Goal: Use online tool/utility: Utilize a website feature to perform a specific function

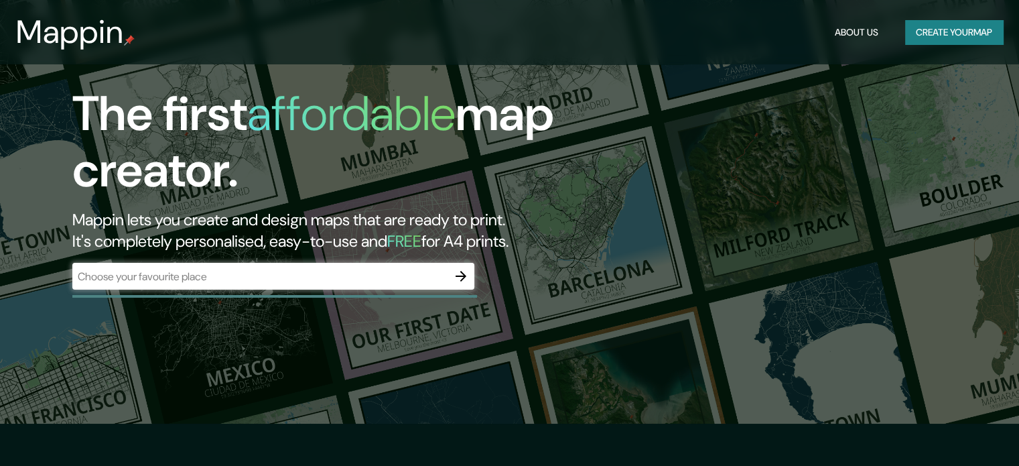
scroll to position [67, 0]
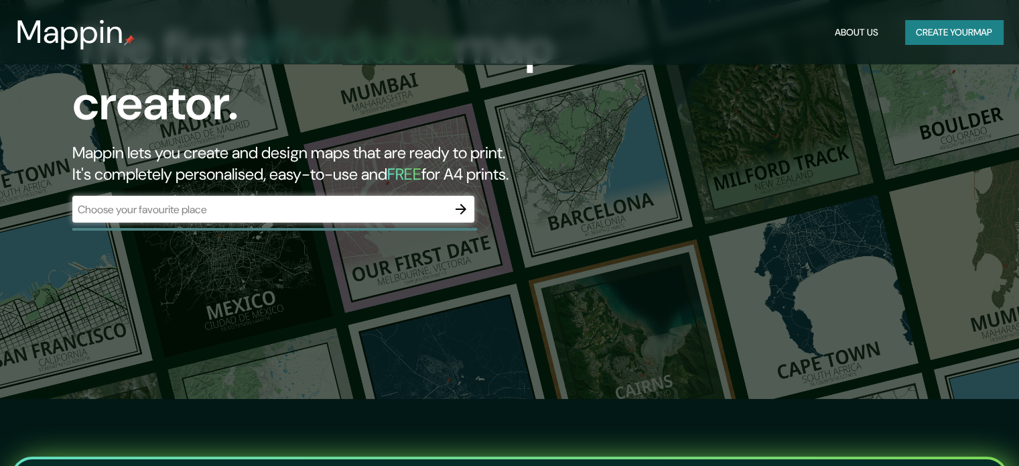
click at [398, 219] on div "​" at bounding box center [273, 209] width 402 height 27
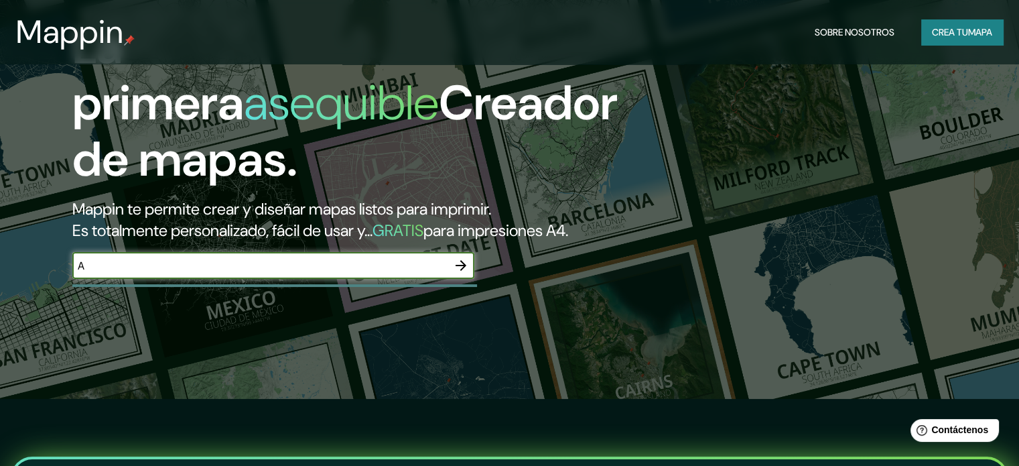
type input "atotonilco [GEOGRAPHIC_DATA]"
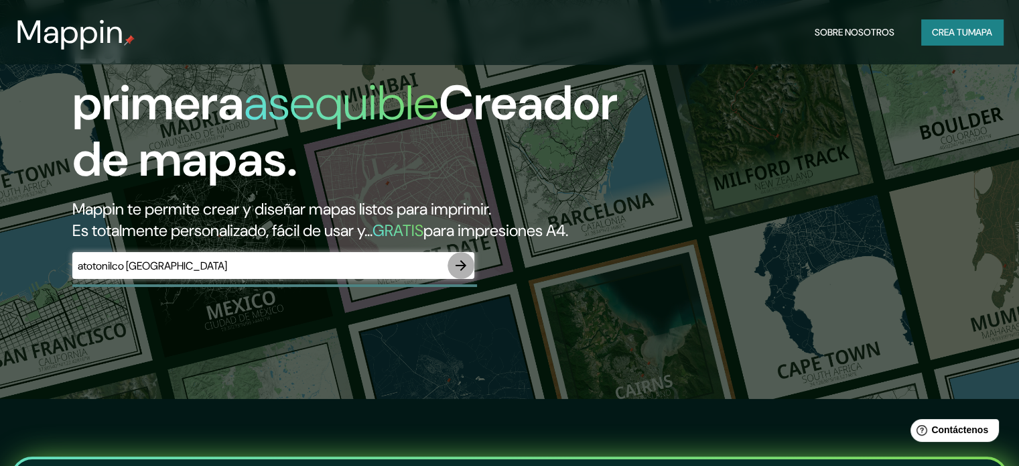
click at [459, 273] on icon "button" at bounding box center [461, 265] width 16 height 16
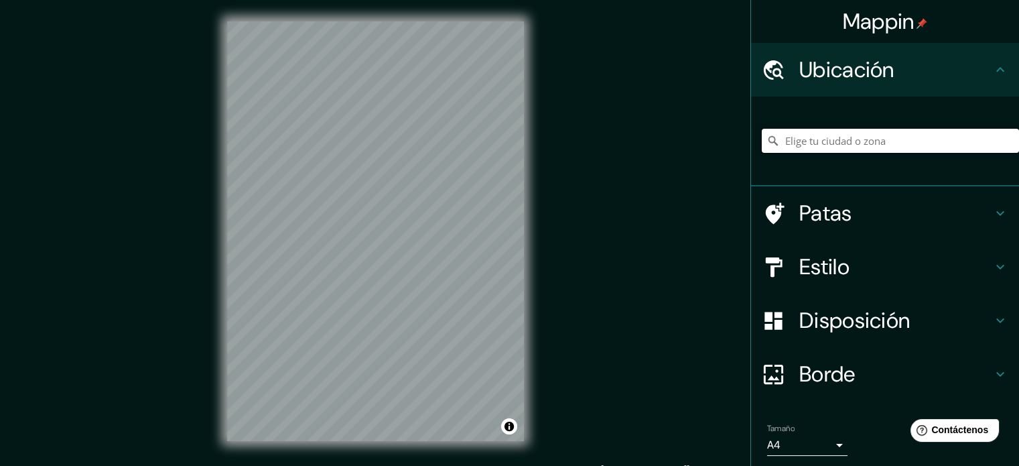
click at [835, 133] on input "Elige tu ciudad o zona" at bounding box center [890, 141] width 257 height 24
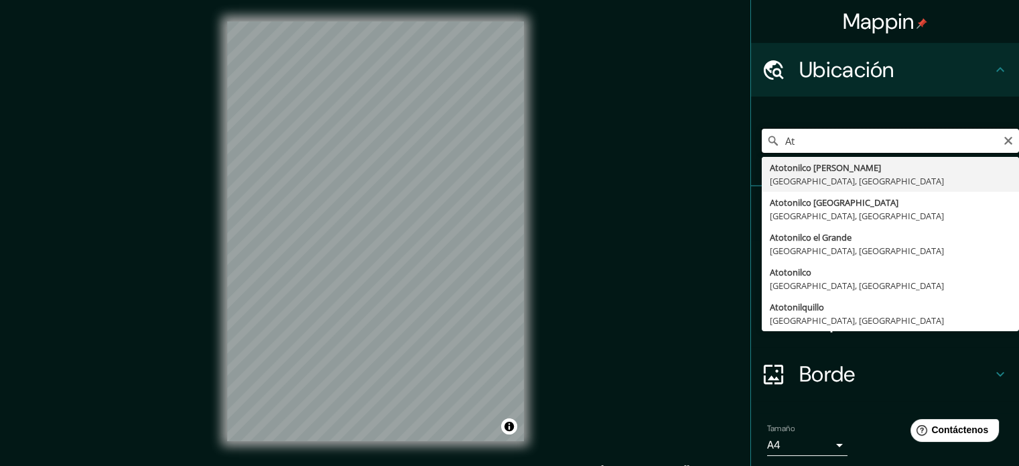
type input "A"
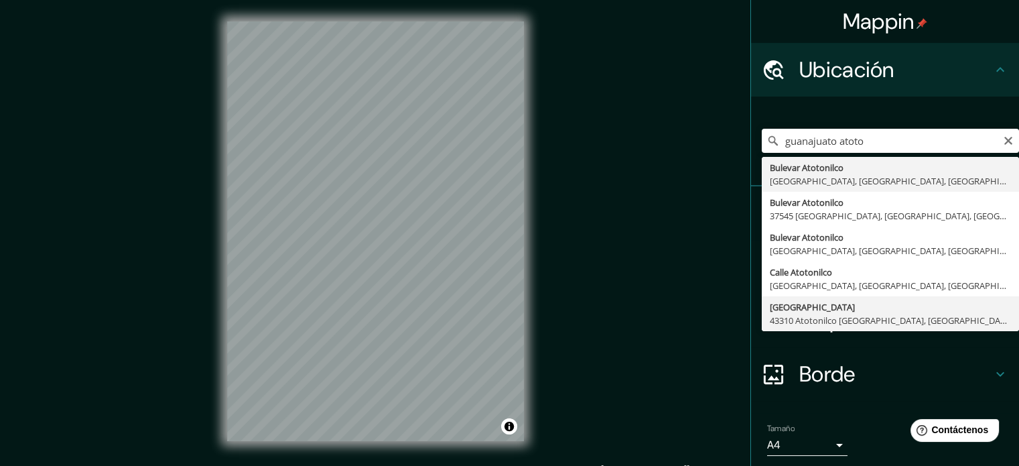
type input "Calle Guanajuato, 43310 Atotonilco el Grande, Hidalgo, México"
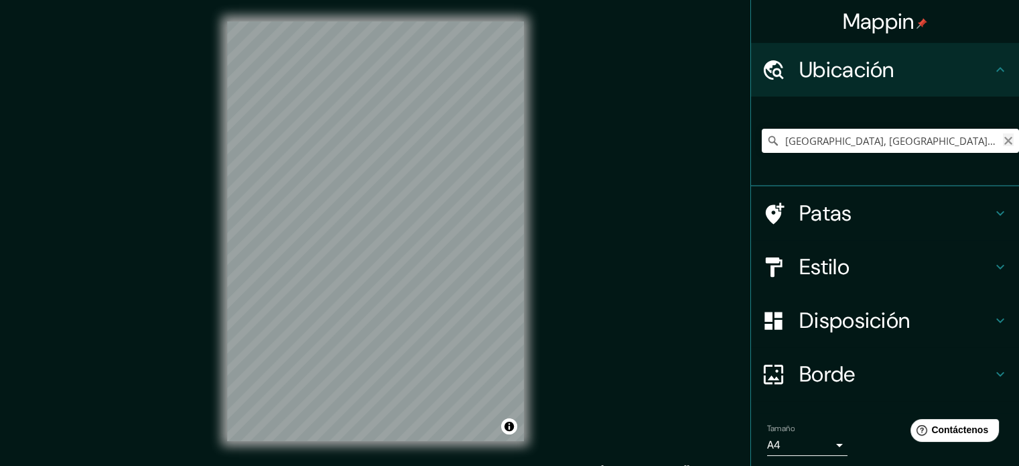
click at [1003, 139] on icon "Claro" at bounding box center [1008, 140] width 11 height 11
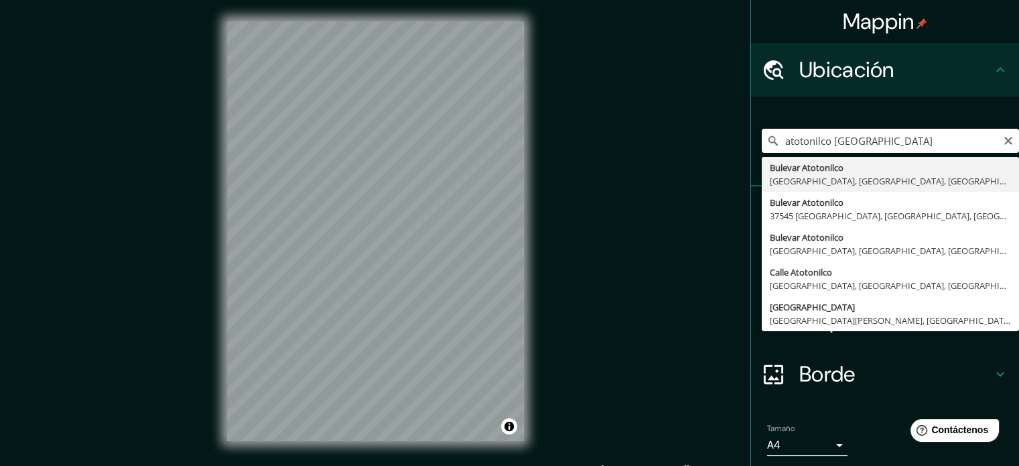
type input "Boulevard Atotonilco, 37549 León, Guanajuato, México"
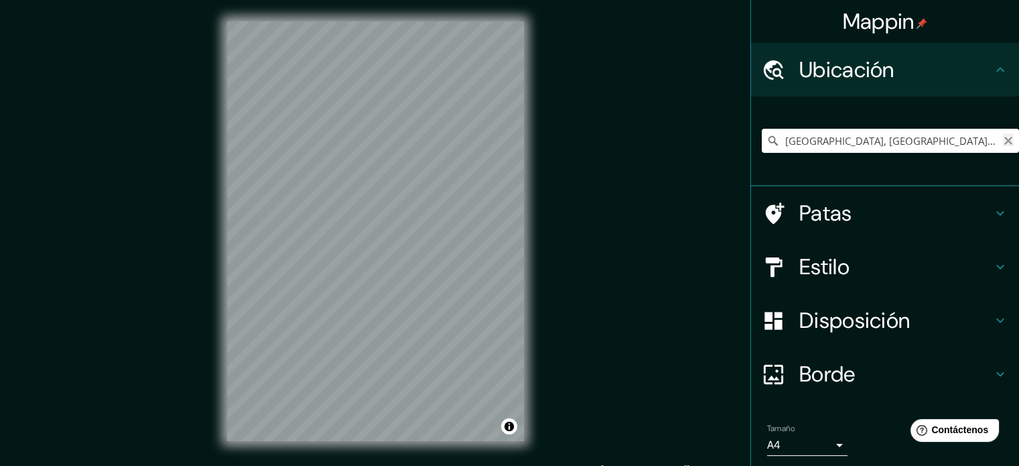
click at [1005, 143] on icon "Claro" at bounding box center [1009, 141] width 8 height 8
click at [448, 221] on div "© Mapbox © OpenStreetMap Improve this map" at bounding box center [376, 231] width 340 height 462
click at [979, 142] on input "San Miguel de Allende, Guanajuato, México" at bounding box center [890, 141] width 257 height 24
click at [967, 144] on input "San Miguel de Allende, Guanajuato, México" at bounding box center [890, 141] width 257 height 24
click at [976, 141] on input "San Miguel de Allende, Guanajuato, México" at bounding box center [890, 141] width 257 height 24
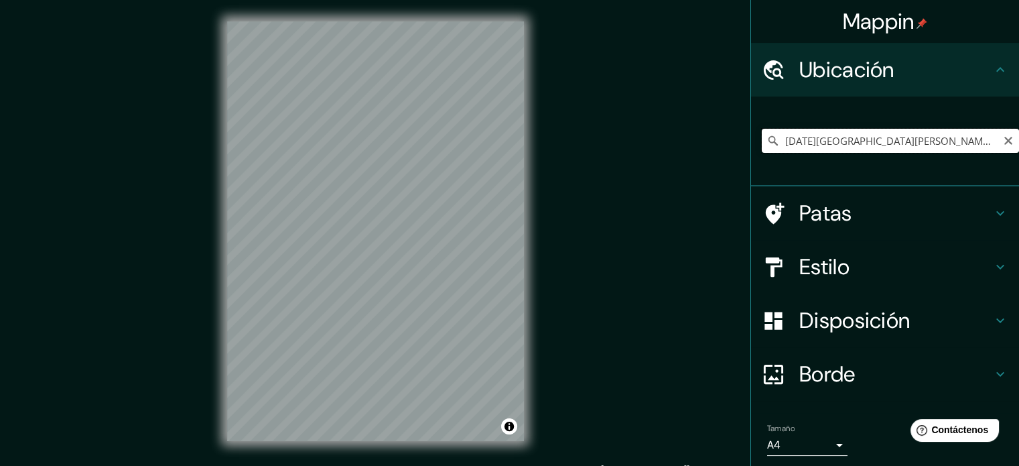
click at [987, 140] on input "San Miguel de Allende, Guanajuato, México" at bounding box center [890, 141] width 257 height 24
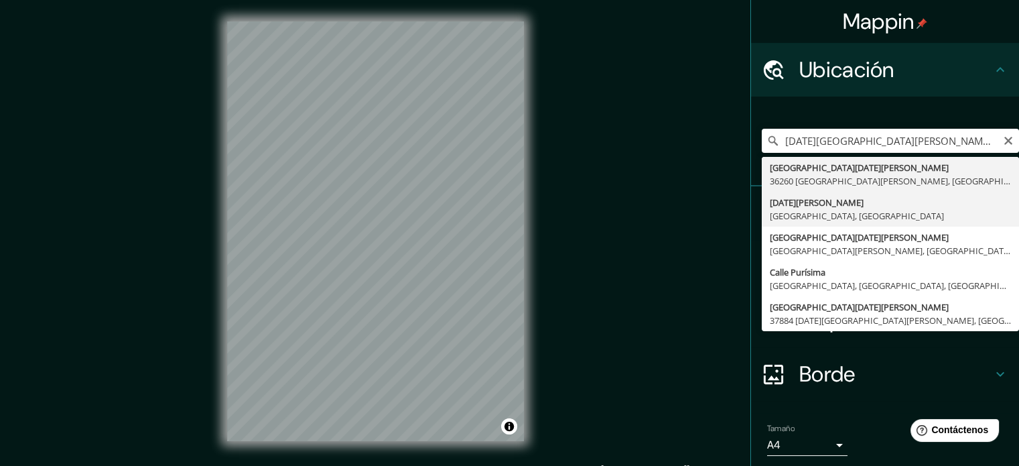
type input "San Miguel de Allende, Guanajuato, México"
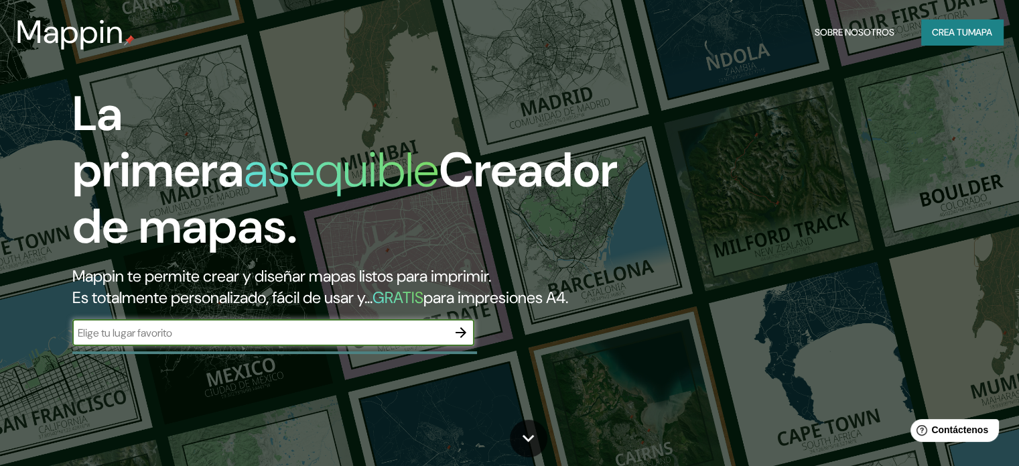
click at [158, 340] on input "text" at bounding box center [259, 332] width 375 height 15
click at [214, 340] on input "san miguel de allende guanajuato" at bounding box center [259, 332] width 375 height 15
click at [212, 340] on input "san miguel de allende guanajuato" at bounding box center [259, 332] width 375 height 15
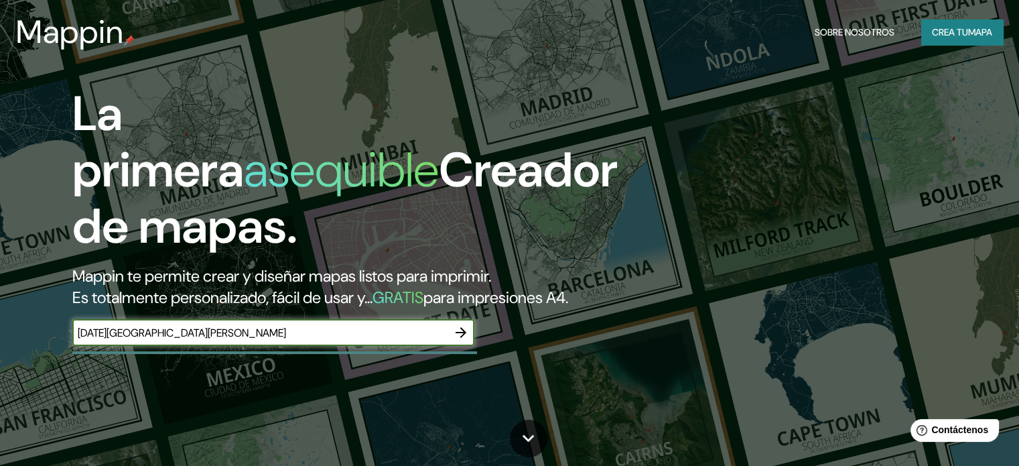
type input "san miguel de allende Guanajuato"
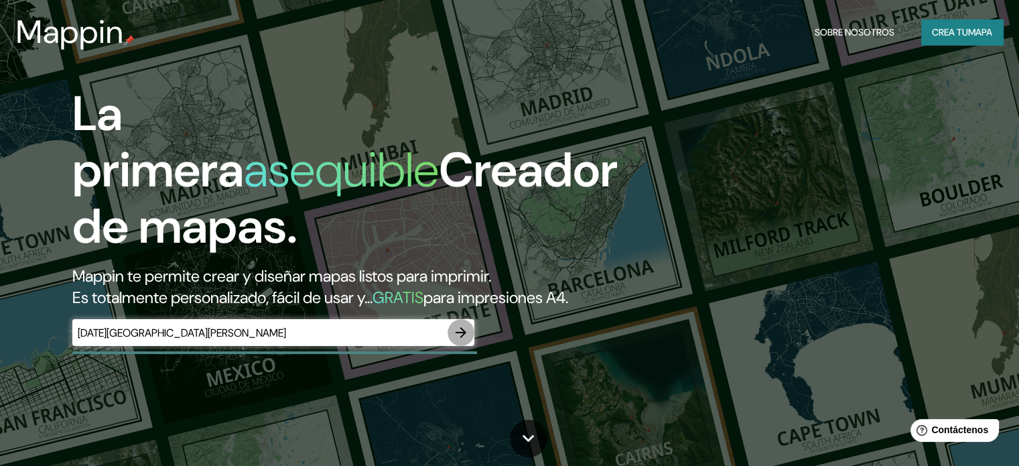
click at [467, 340] on icon "button" at bounding box center [461, 332] width 16 height 16
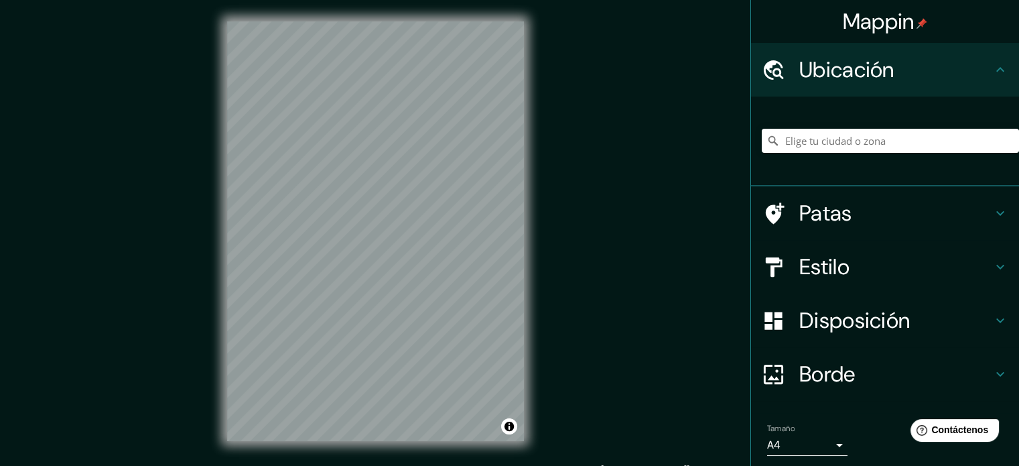
click at [612, 60] on div "Mappin Ubicación Patas Estilo Disposición Borde Elige un borde. Consejo : puede…" at bounding box center [509, 242] width 1019 height 484
